Goal: Task Accomplishment & Management: Manage account settings

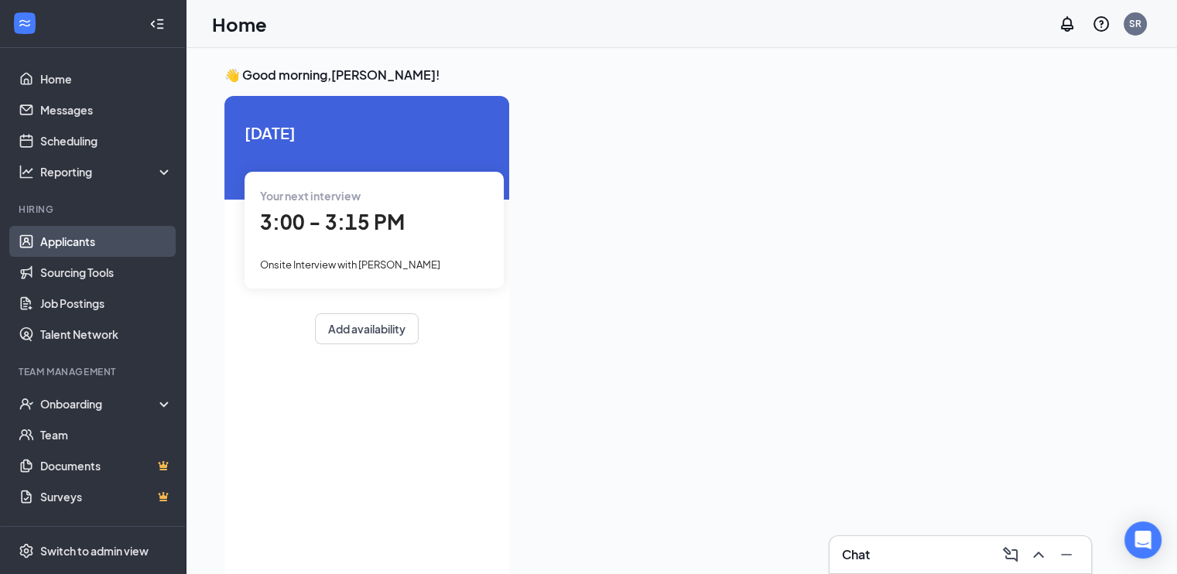
click at [77, 245] on link "Applicants" at bounding box center [106, 241] width 132 height 31
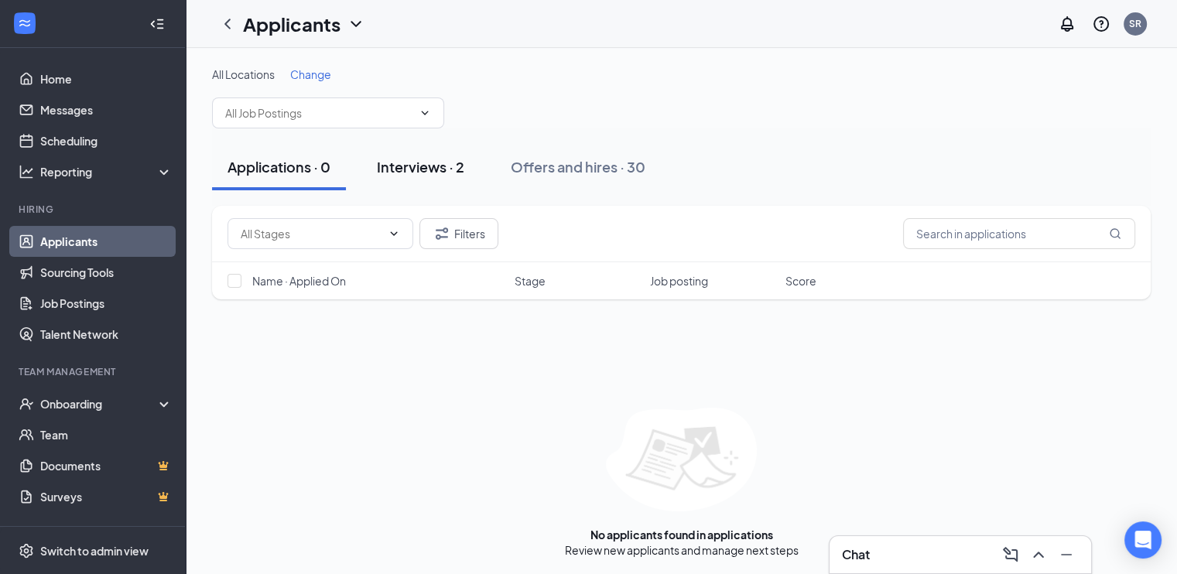
click at [426, 168] on div "Interviews · 2" at bounding box center [420, 166] width 87 height 19
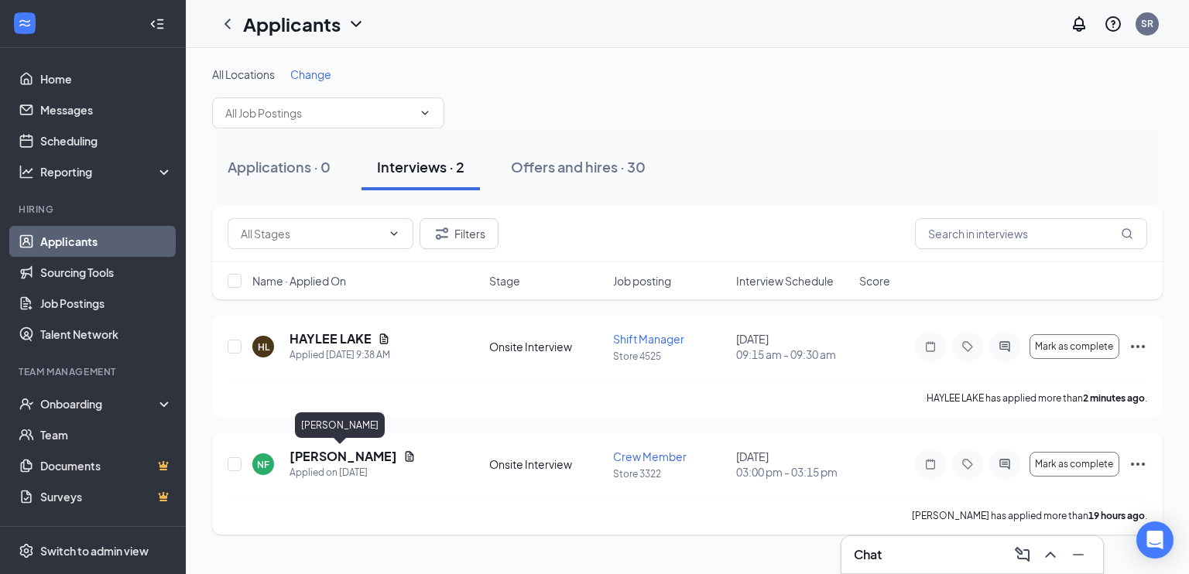
click at [335, 454] on h5 "[PERSON_NAME]" at bounding box center [343, 456] width 108 height 17
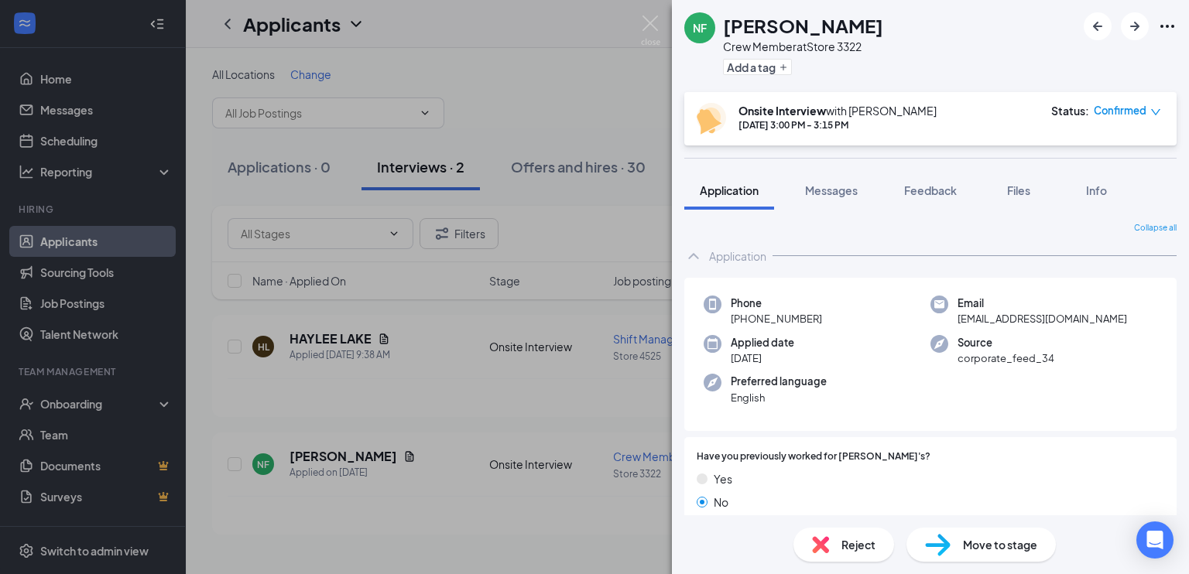
click at [845, 541] on span "Reject" at bounding box center [858, 544] width 34 height 17
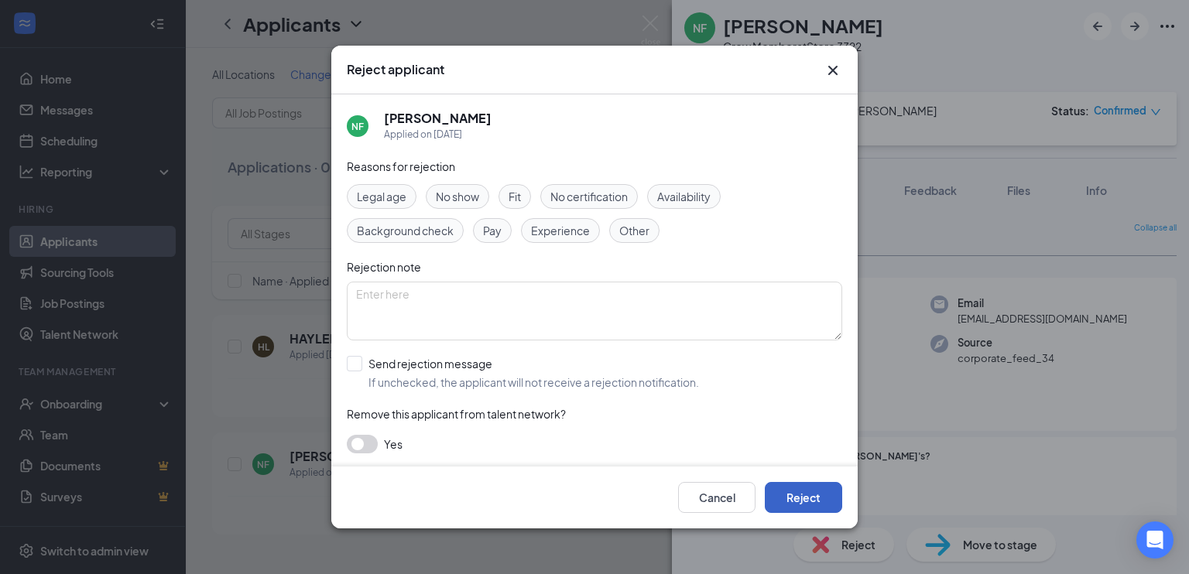
click at [812, 501] on button "Reject" at bounding box center [803, 497] width 77 height 31
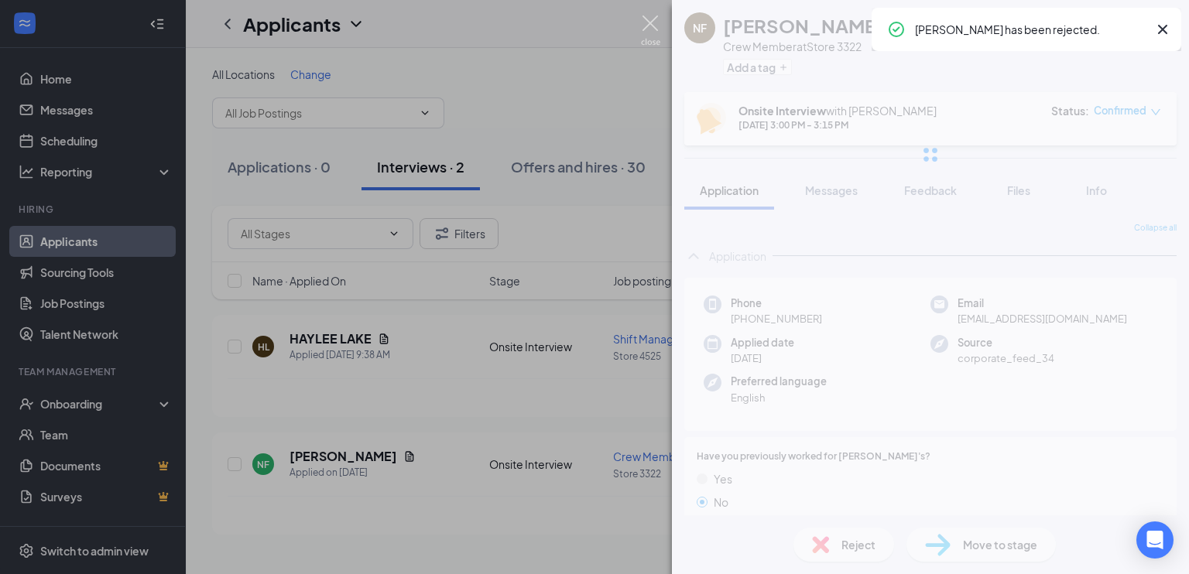
click at [648, 25] on img at bounding box center [650, 30] width 19 height 30
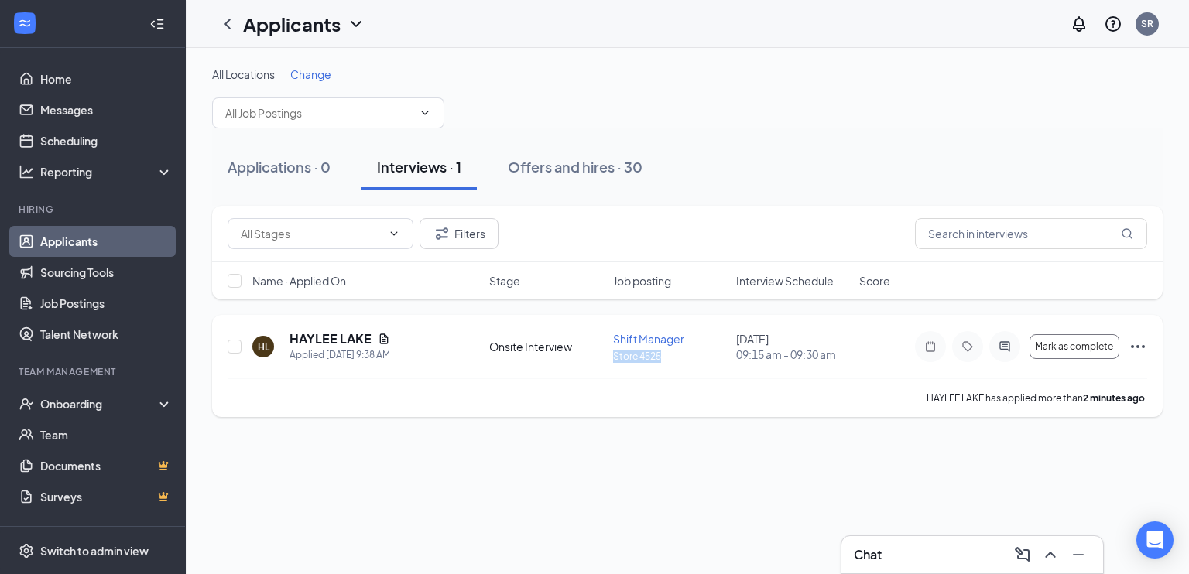
drag, startPoint x: 611, startPoint y: 355, endPoint x: 672, endPoint y: 355, distance: 60.4
click at [672, 355] on div "HL HAYLEE LAKE Applied [DATE] 9:38 AM Onsite Interview Shift Manager Store 4525…" at bounding box center [687, 354] width 919 height 48
click at [662, 374] on div "HL HAYLEE LAKE Applied [DATE] 9:38 AM Onsite Interview Shift Manager Store 4525…" at bounding box center [687, 354] width 919 height 48
drag, startPoint x: 611, startPoint y: 357, endPoint x: 670, endPoint y: 358, distance: 58.8
click at [670, 358] on div "HL HAYLEE LAKE Applied [DATE] 9:38 AM Onsite Interview Shift Manager Store 4525…" at bounding box center [687, 354] width 919 height 48
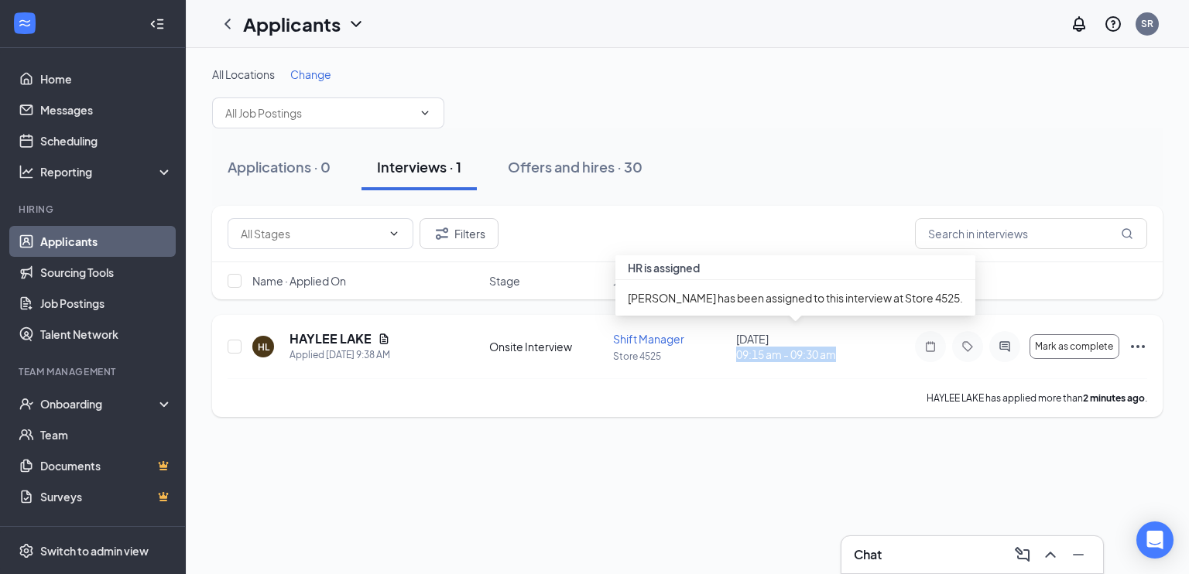
drag, startPoint x: 737, startPoint y: 355, endPoint x: 840, endPoint y: 354, distance: 102.9
click at [840, 354] on span "09:15 am - 09:30 am" at bounding box center [793, 354] width 114 height 15
click at [837, 371] on div "HL HAYLEE LAKE Applied [DATE] 9:38 AM Onsite Interview Shift Manager Store 4525…" at bounding box center [687, 354] width 919 height 48
drag, startPoint x: 731, startPoint y: 337, endPoint x: 822, endPoint y: 355, distance: 93.2
click at [820, 355] on div "HL HAYLEE LAKE Applied [DATE] 9:38 AM Onsite Interview Shift Manager Store 4525…" at bounding box center [687, 354] width 919 height 48
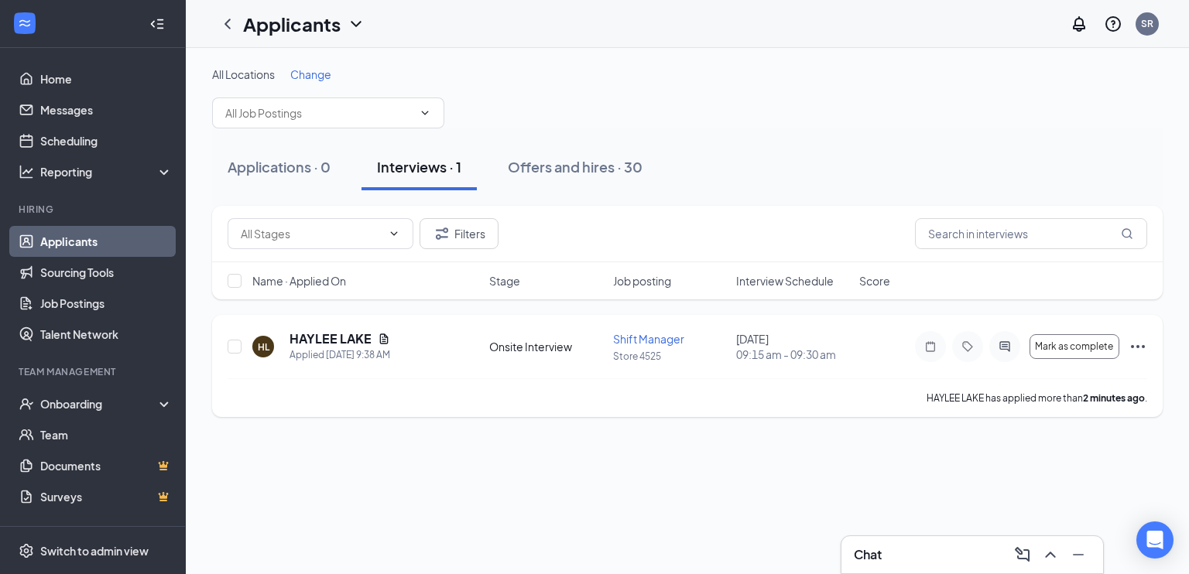
click at [860, 378] on div "HAYLEE LAKE has applied more than 2 minutes ago ." at bounding box center [687, 397] width 919 height 39
drag, startPoint x: 734, startPoint y: 353, endPoint x: 870, endPoint y: 358, distance: 135.5
click at [870, 358] on div "HL HAYLEE LAKE Applied [DATE] 9:38 AM Onsite Interview Shift Manager Store 4525…" at bounding box center [687, 354] width 919 height 48
click at [833, 388] on div "HAYLEE LAKE has applied more than 2 minutes ago ." at bounding box center [687, 397] width 919 height 39
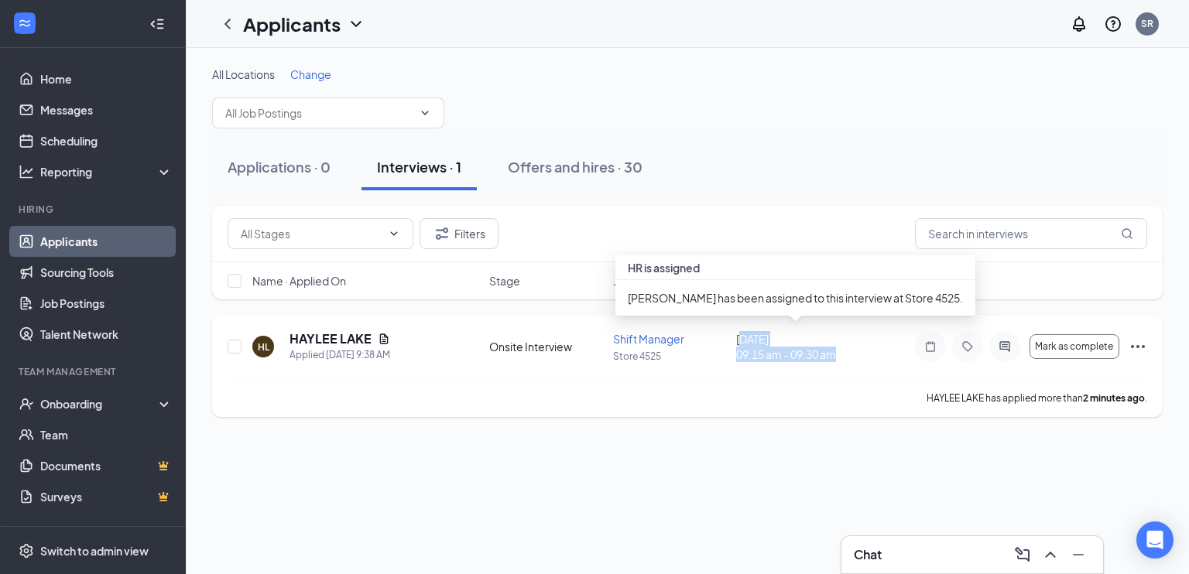
drag, startPoint x: 741, startPoint y: 338, endPoint x: 839, endPoint y: 358, distance: 100.3
click at [839, 358] on div "[DATE] 09:15 am - 09:30 am" at bounding box center [793, 346] width 114 height 31
click at [827, 380] on div "HAYLEE LAKE has applied more than 2 minutes ago ." at bounding box center [687, 397] width 919 height 39
drag, startPoint x: 736, startPoint y: 341, endPoint x: 841, endPoint y: 368, distance: 108.7
click at [841, 368] on div "HL HAYLEE LAKE Applied [DATE] 9:38 AM Onsite Interview Shift Manager Store 4525…" at bounding box center [687, 354] width 919 height 48
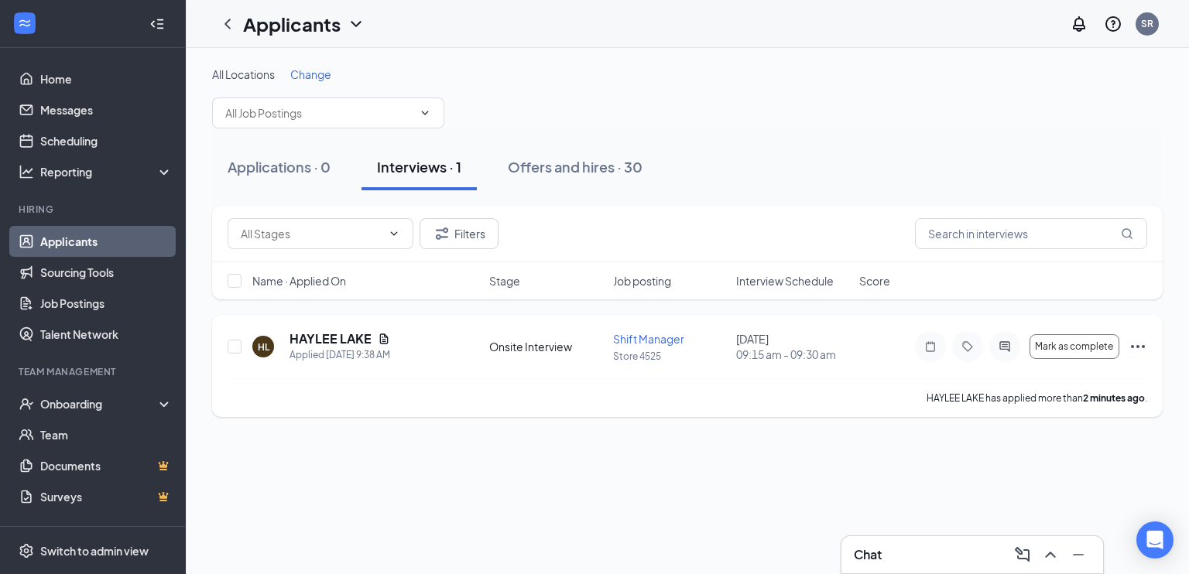
click at [842, 389] on div "HAYLEE LAKE has applied more than 2 minutes ago ." at bounding box center [687, 397] width 919 height 39
